Goal: Information Seeking & Learning: Find specific page/section

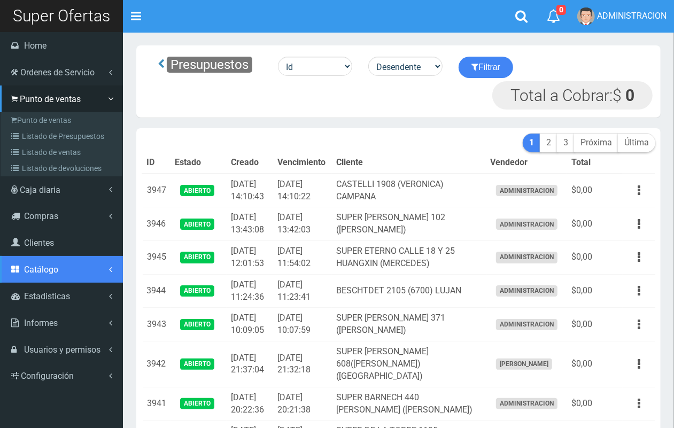
click at [52, 271] on span "Catálogo" at bounding box center [41, 270] width 34 height 10
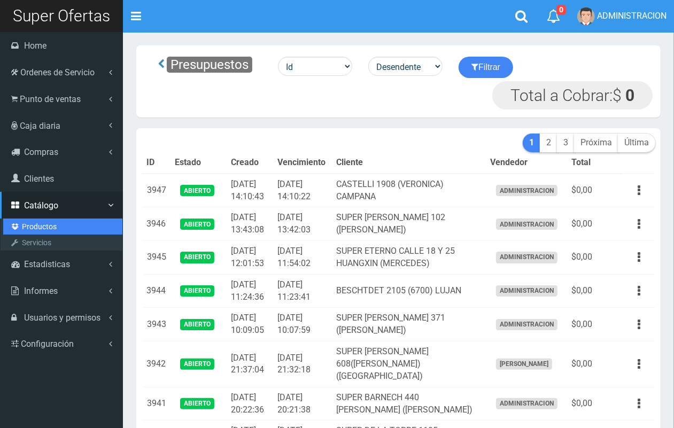
click at [46, 222] on link "Productos" at bounding box center [62, 227] width 119 height 16
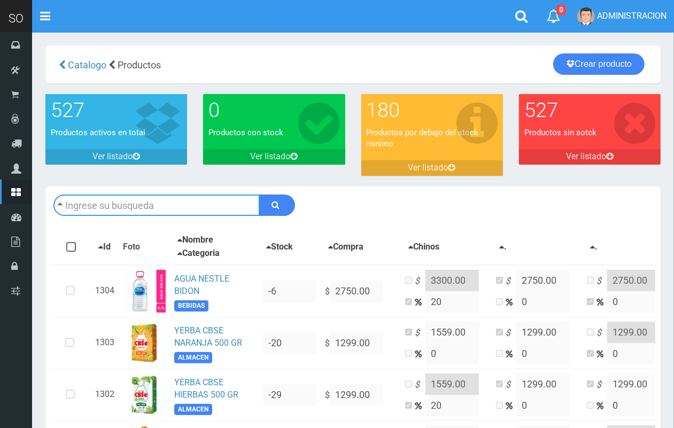
click at [111, 199] on input "text" at bounding box center [156, 205] width 206 height 21
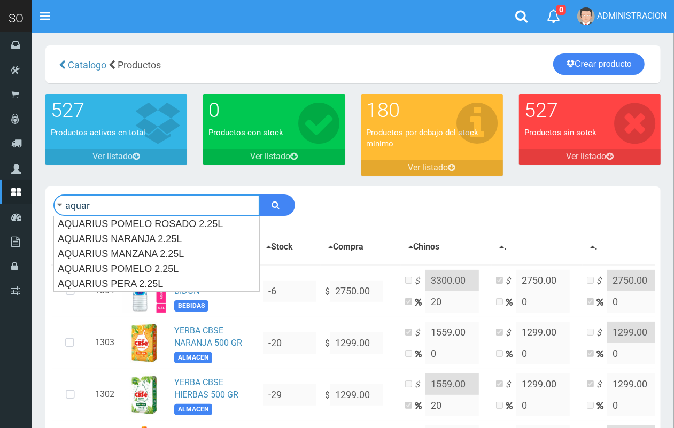
type input "aquar"
click at [259, 195] on button "submit" at bounding box center [277, 205] width 36 height 21
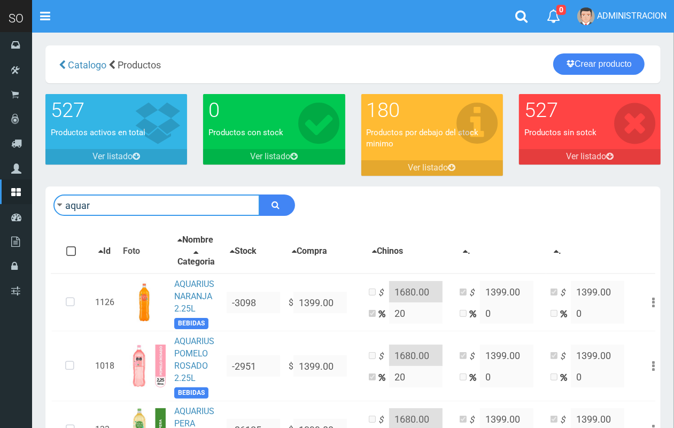
click at [127, 206] on input "aquar" at bounding box center [156, 205] width 206 height 21
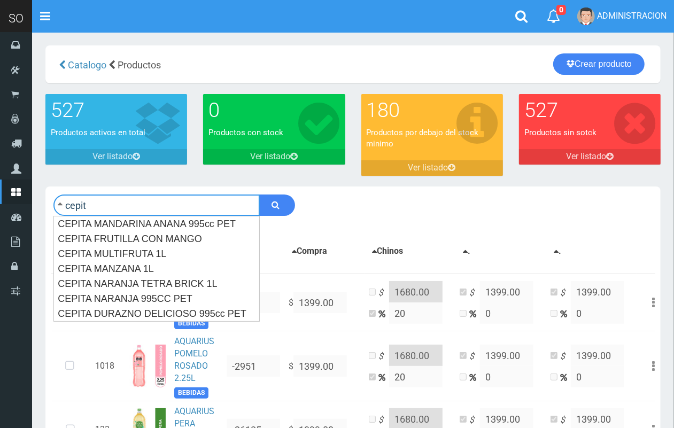
type input "cepit"
click at [259, 195] on button "submit" at bounding box center [277, 205] width 36 height 21
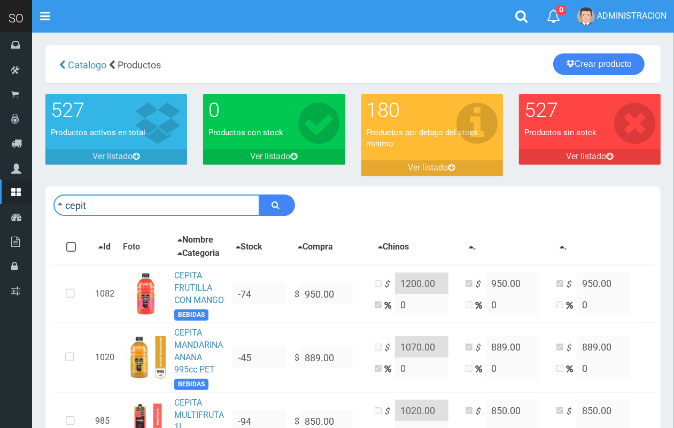
click at [207, 205] on input "cepit" at bounding box center [156, 205] width 206 height 21
type input "porron"
click at [259, 195] on button "submit" at bounding box center [277, 205] width 36 height 21
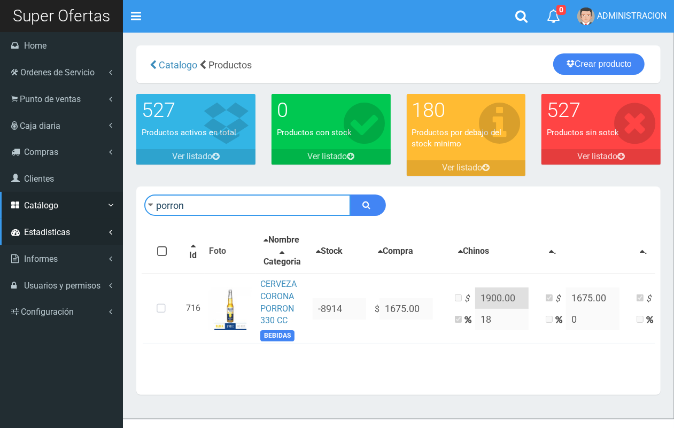
drag, startPoint x: 127, startPoint y: 207, endPoint x: 4, endPoint y: 221, distance: 124.3
click at [0, 220] on div "SO Toggle navigation 0 0" at bounding box center [337, 209] width 674 height 419
type input "cbse"
click at [350, 195] on button "submit" at bounding box center [368, 205] width 36 height 21
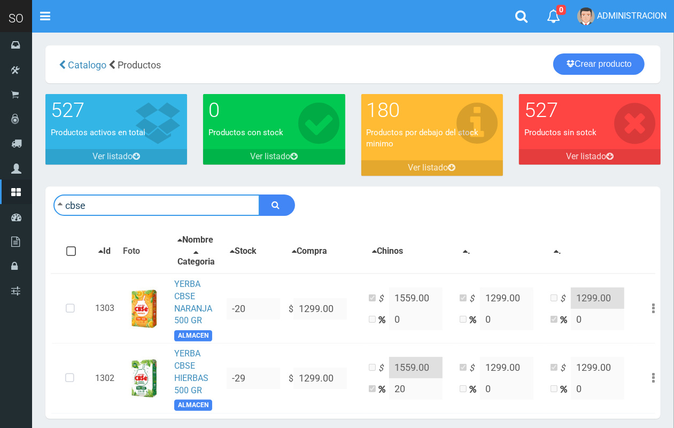
drag, startPoint x: 100, startPoint y: 207, endPoint x: 68, endPoint y: 201, distance: 32.1
click at [68, 201] on input "cbse" at bounding box center [156, 205] width 206 height 21
type input "c"
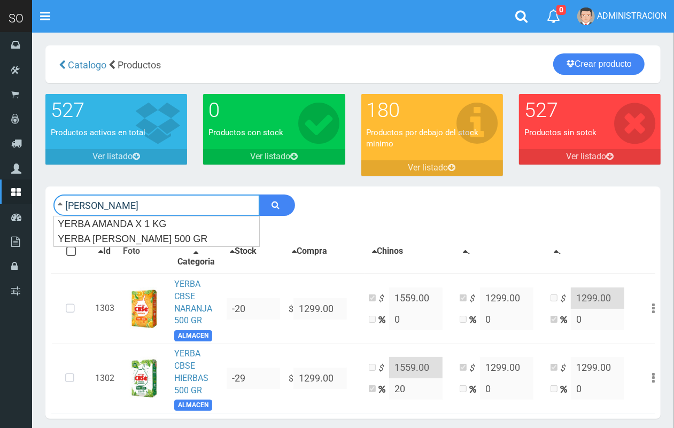
type input "[PERSON_NAME]"
click at [259, 195] on button "submit" at bounding box center [277, 205] width 36 height 21
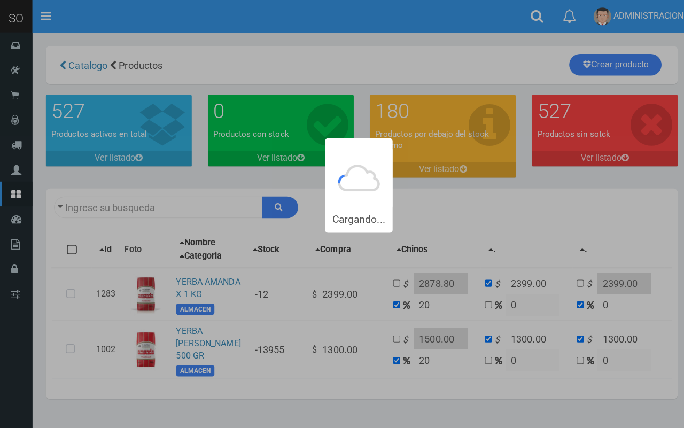
type input "[PERSON_NAME]"
